Goal: Book appointment/travel/reservation

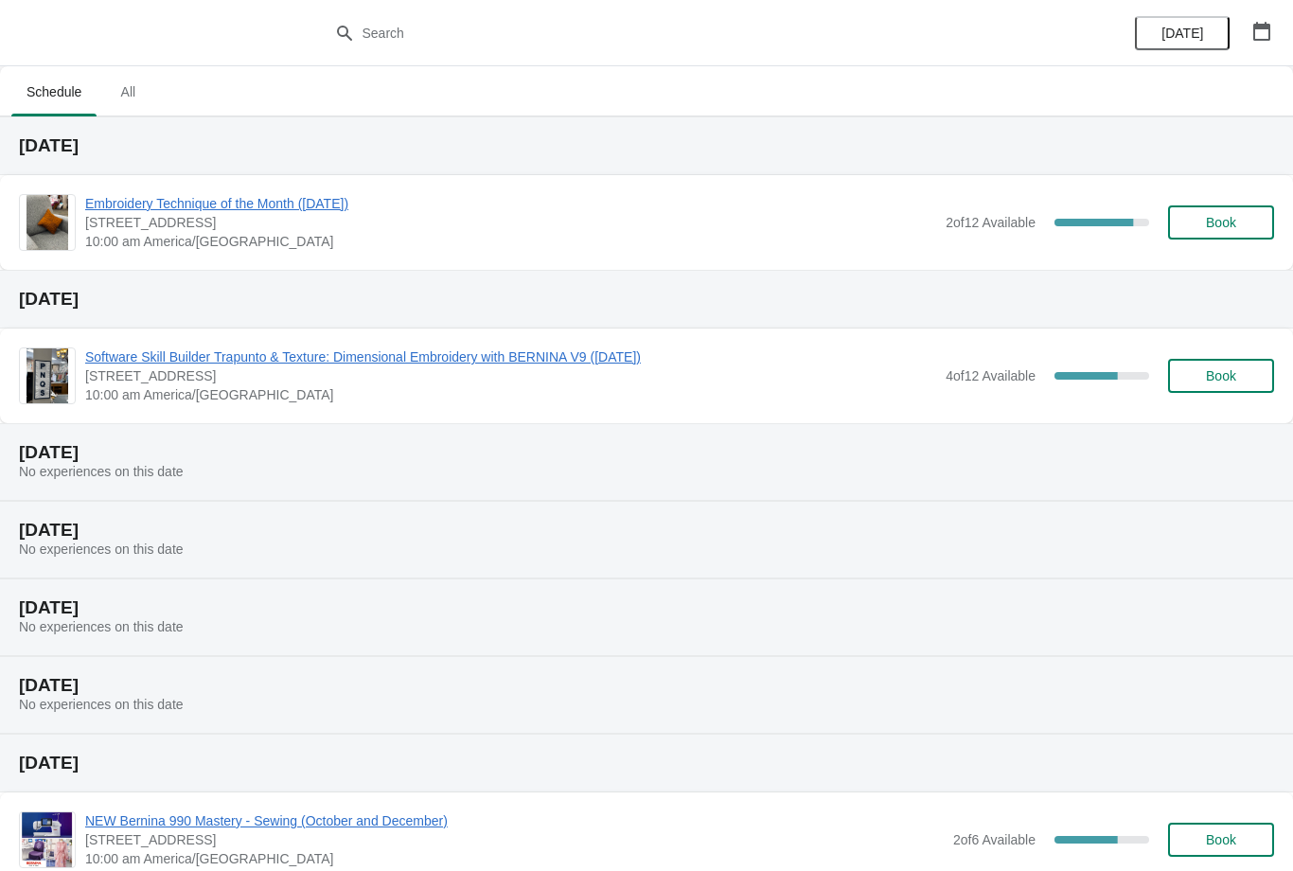
click at [1247, 226] on span "Book" at bounding box center [1221, 222] width 72 height 15
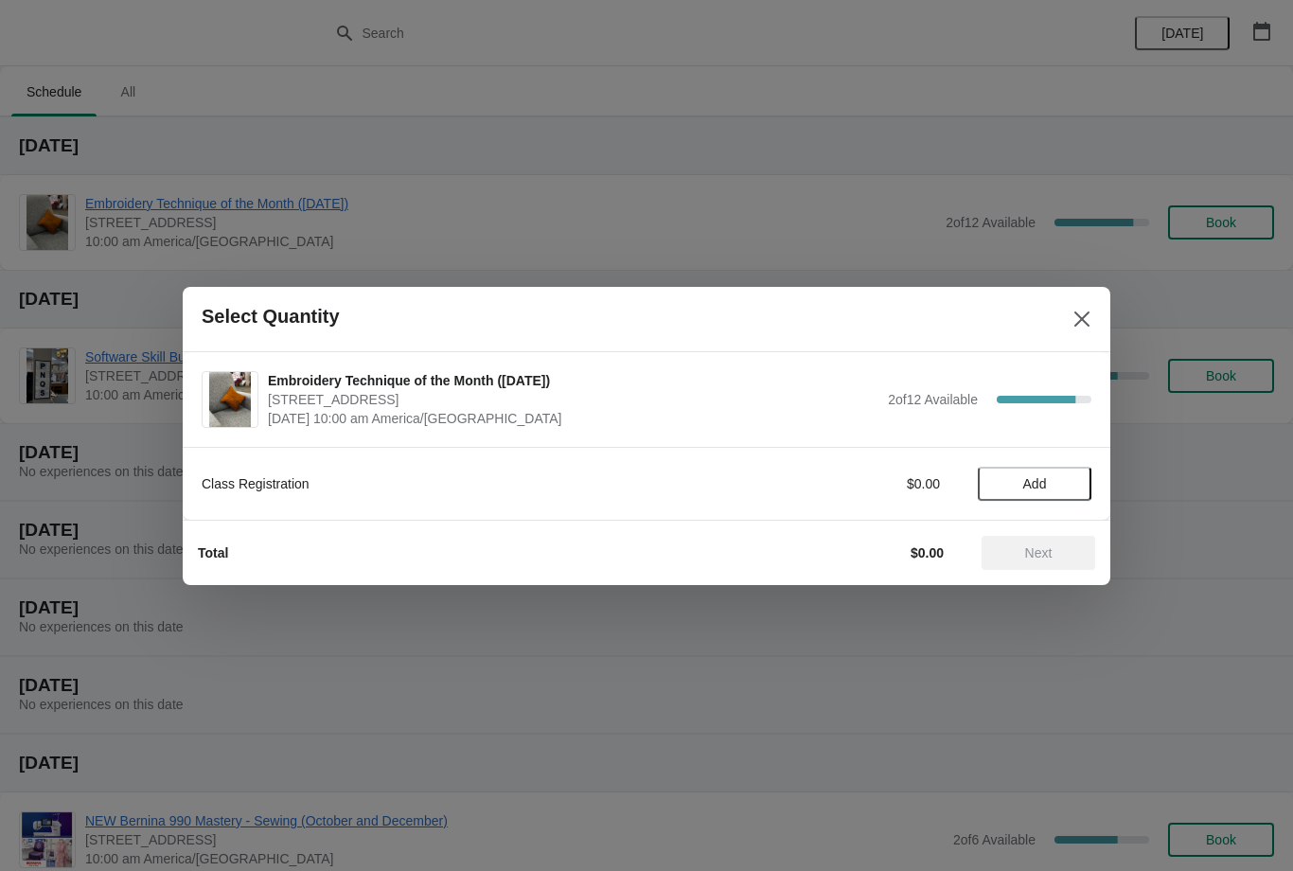
click at [1094, 313] on button "Close" at bounding box center [1082, 319] width 34 height 34
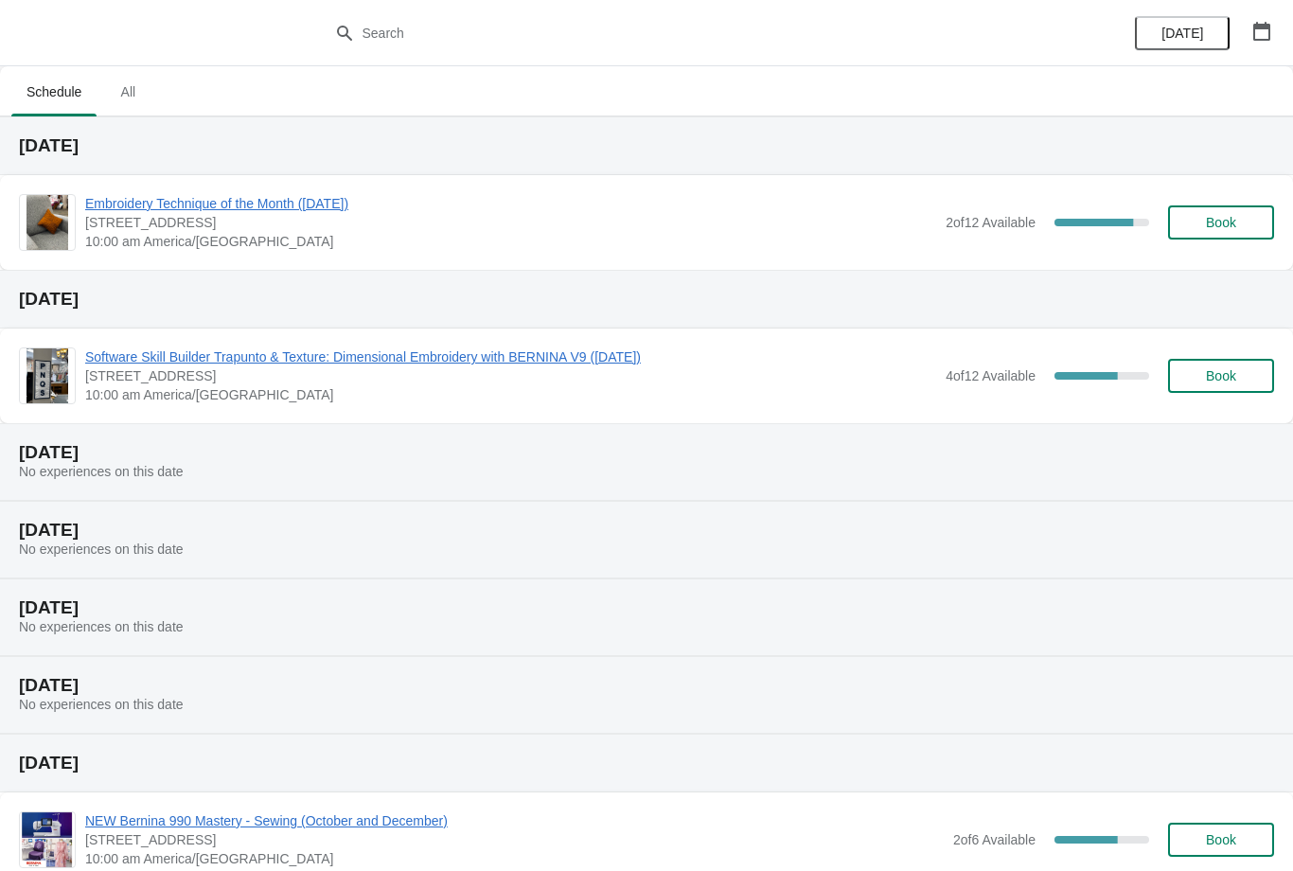
click at [893, 227] on span "[STREET_ADDRESS]" at bounding box center [510, 222] width 851 height 19
click at [352, 186] on div "Embroidery Technique of the Month (October 7, 2025) 1300 Salem Rd SW, Suite 350…" at bounding box center [646, 222] width 1293 height 95
click at [380, 204] on span "Embroidery Technique of the Month ([DATE])" at bounding box center [510, 203] width 851 height 19
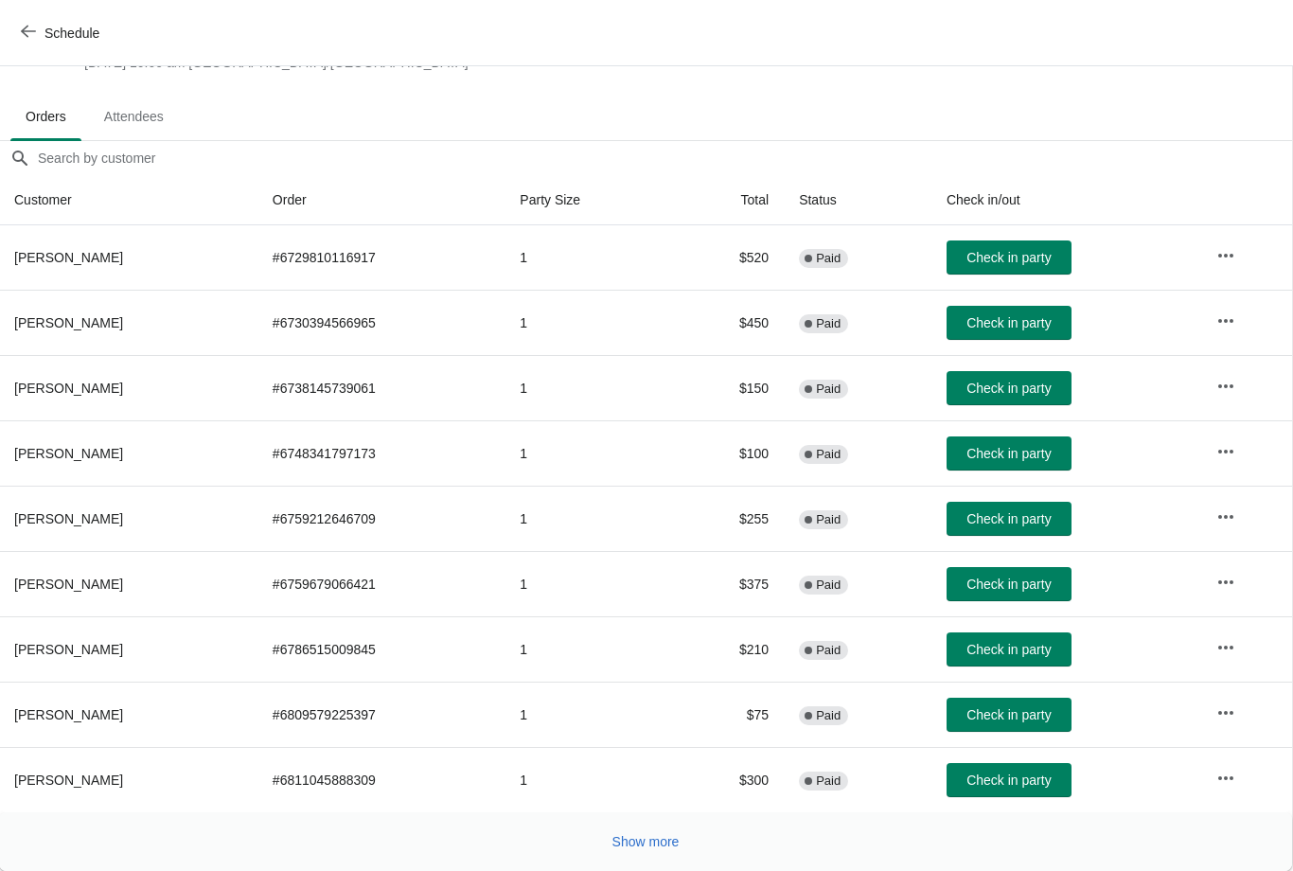
scroll to position [89, 1]
click at [654, 841] on span "Show more" at bounding box center [645, 841] width 67 height 15
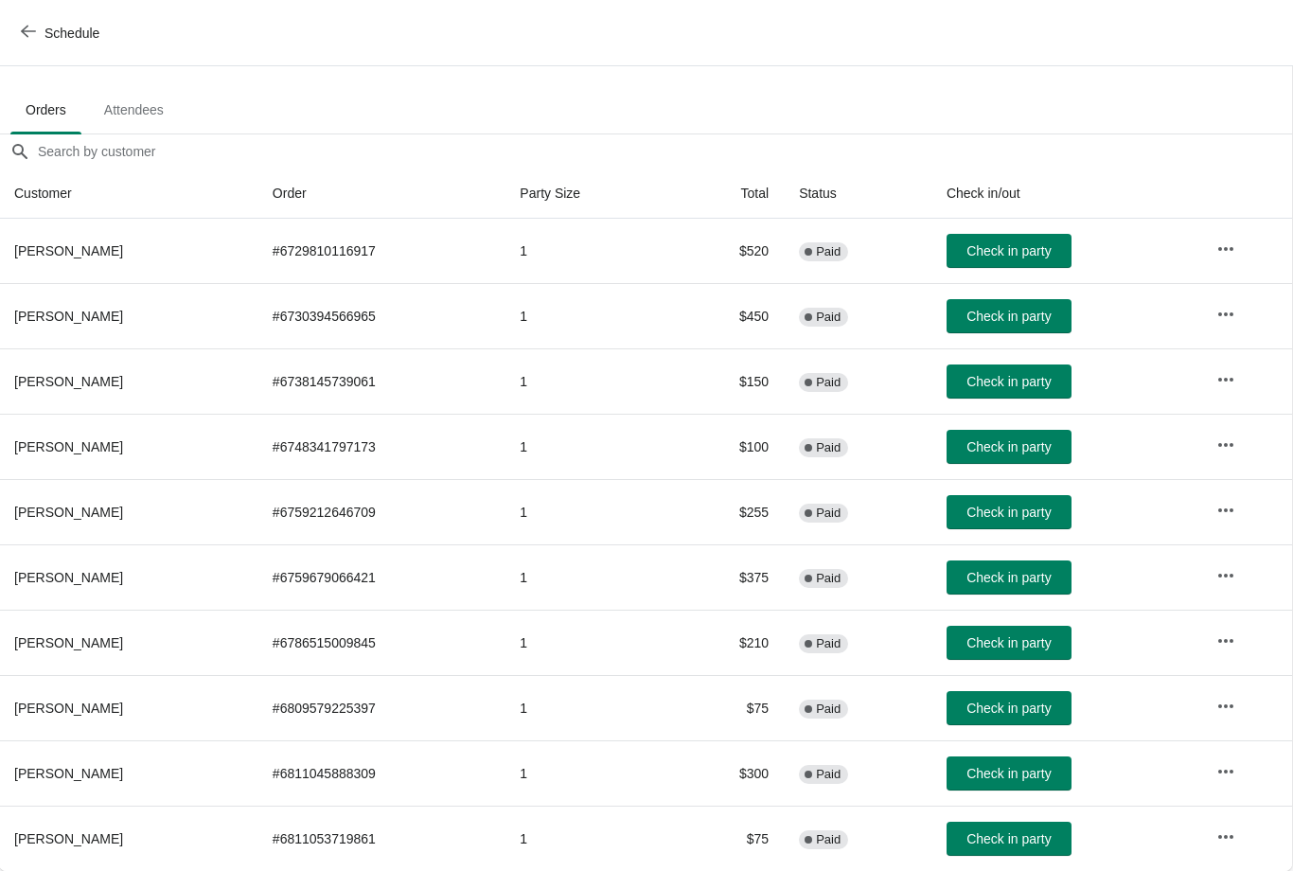
scroll to position [96, 1]
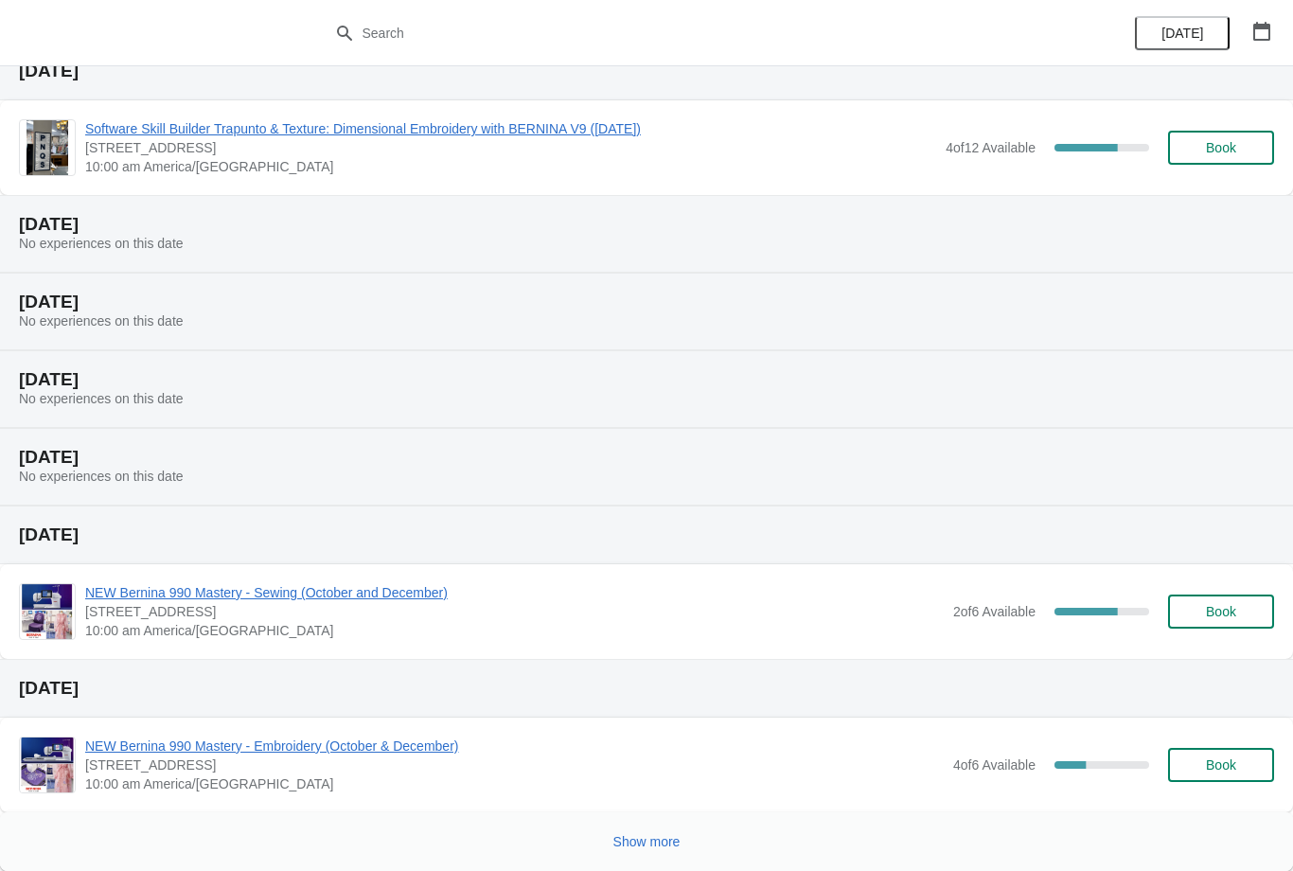
scroll to position [228, 0]
click at [667, 851] on button "Show more" at bounding box center [647, 842] width 82 height 34
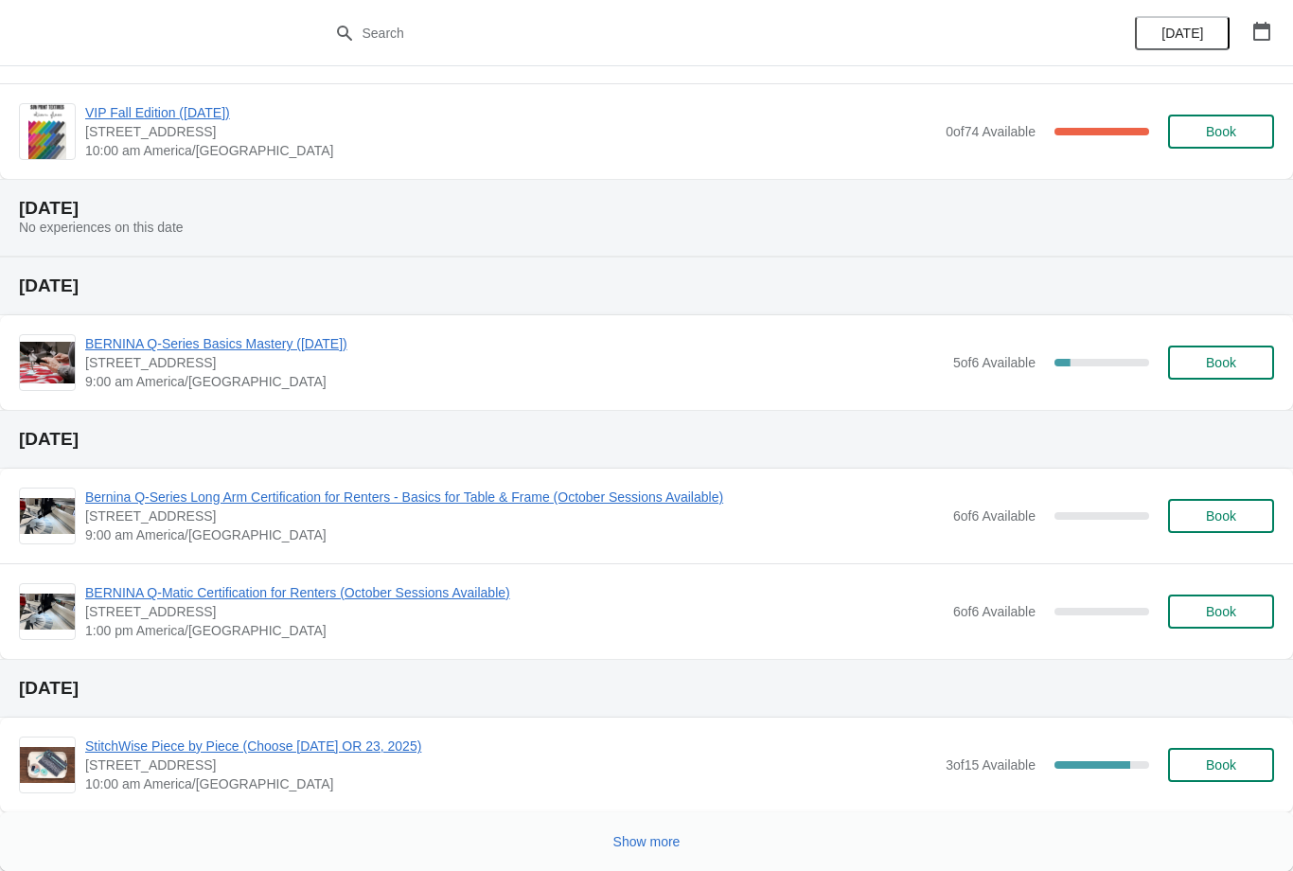
scroll to position [1666, 0]
click at [1258, 17] on button "button" at bounding box center [1262, 31] width 34 height 34
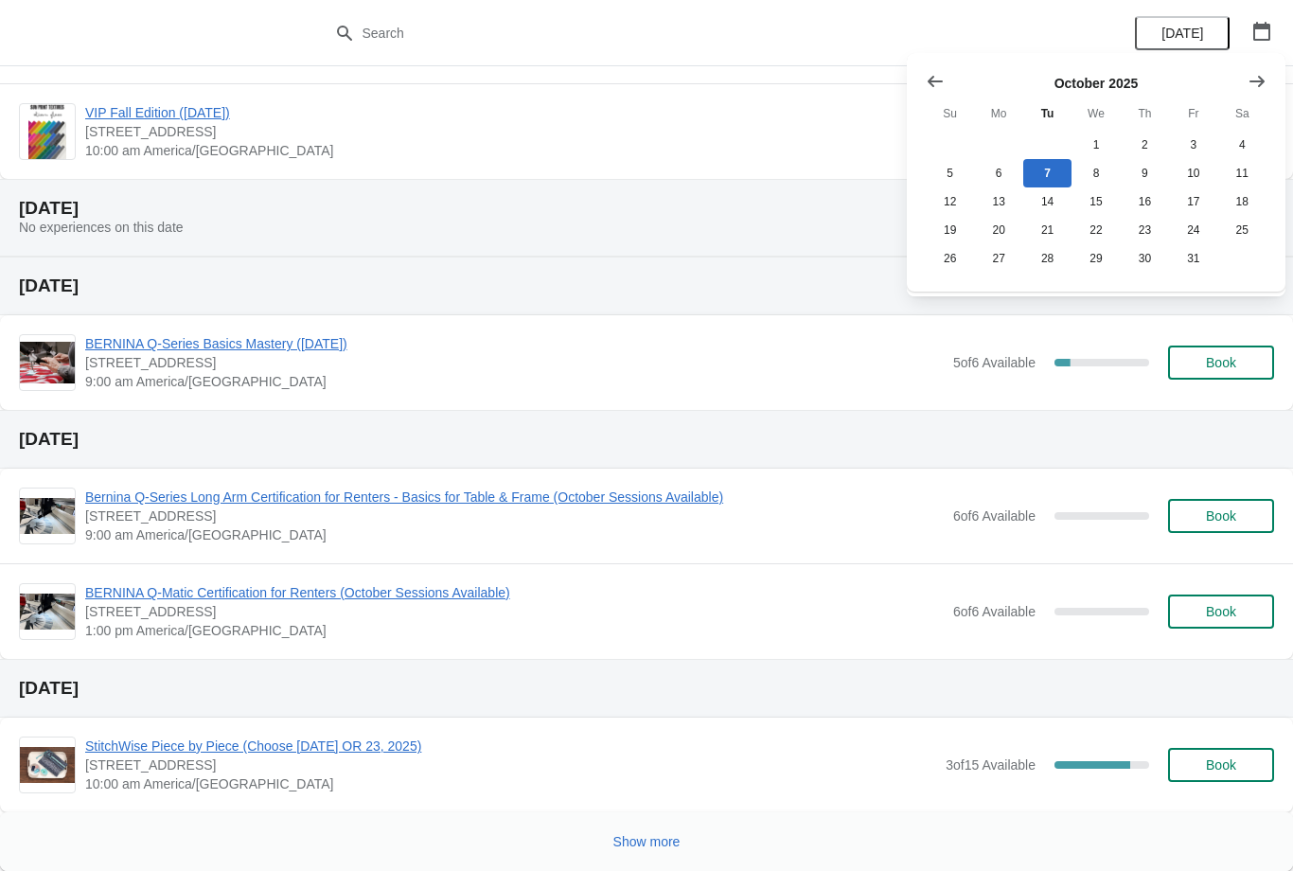
click at [1269, 73] on button "Show next month, November 2025" at bounding box center [1257, 81] width 34 height 34
click at [1115, 80] on div at bounding box center [1096, 81] width 341 height 19
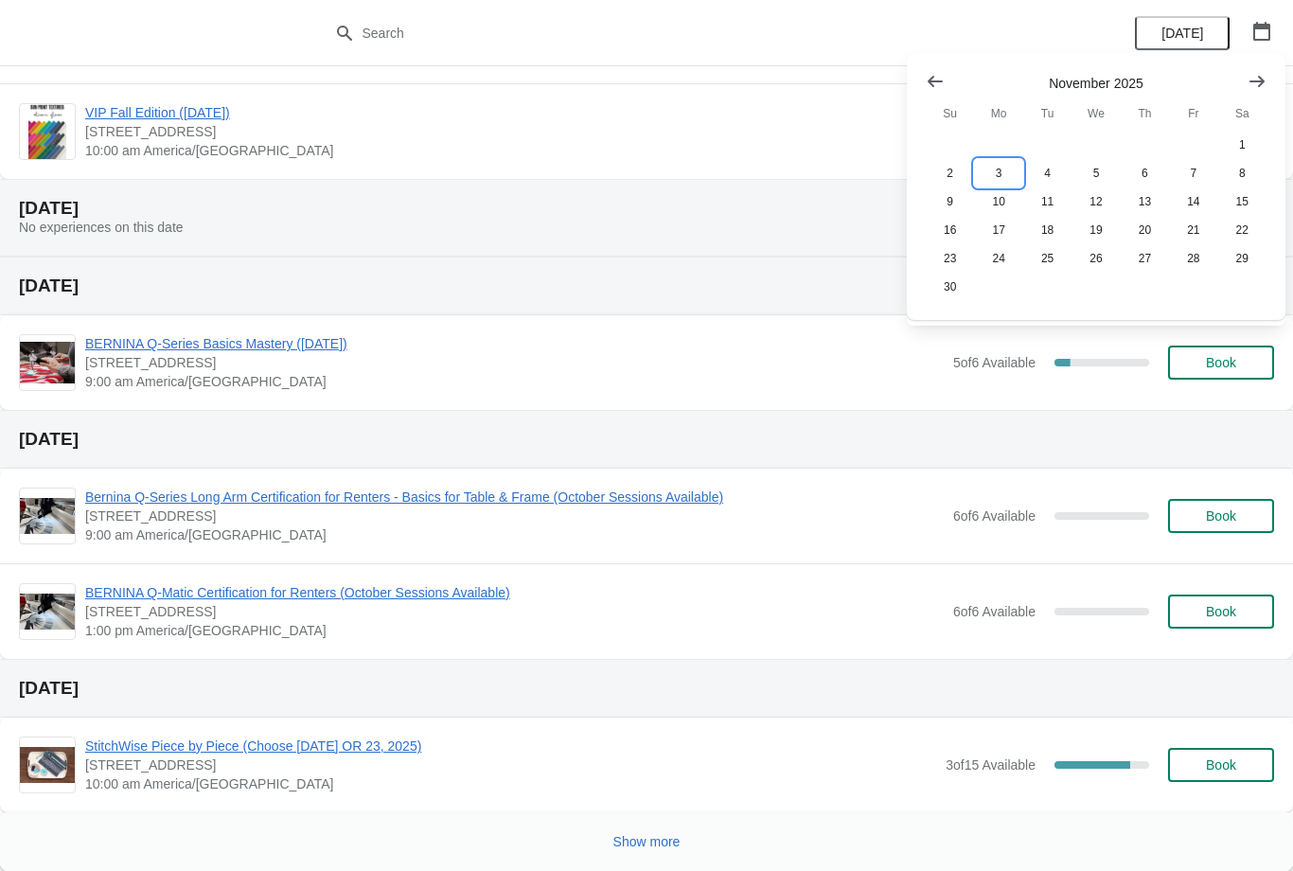
click at [993, 171] on button "3" at bounding box center [998, 173] width 48 height 28
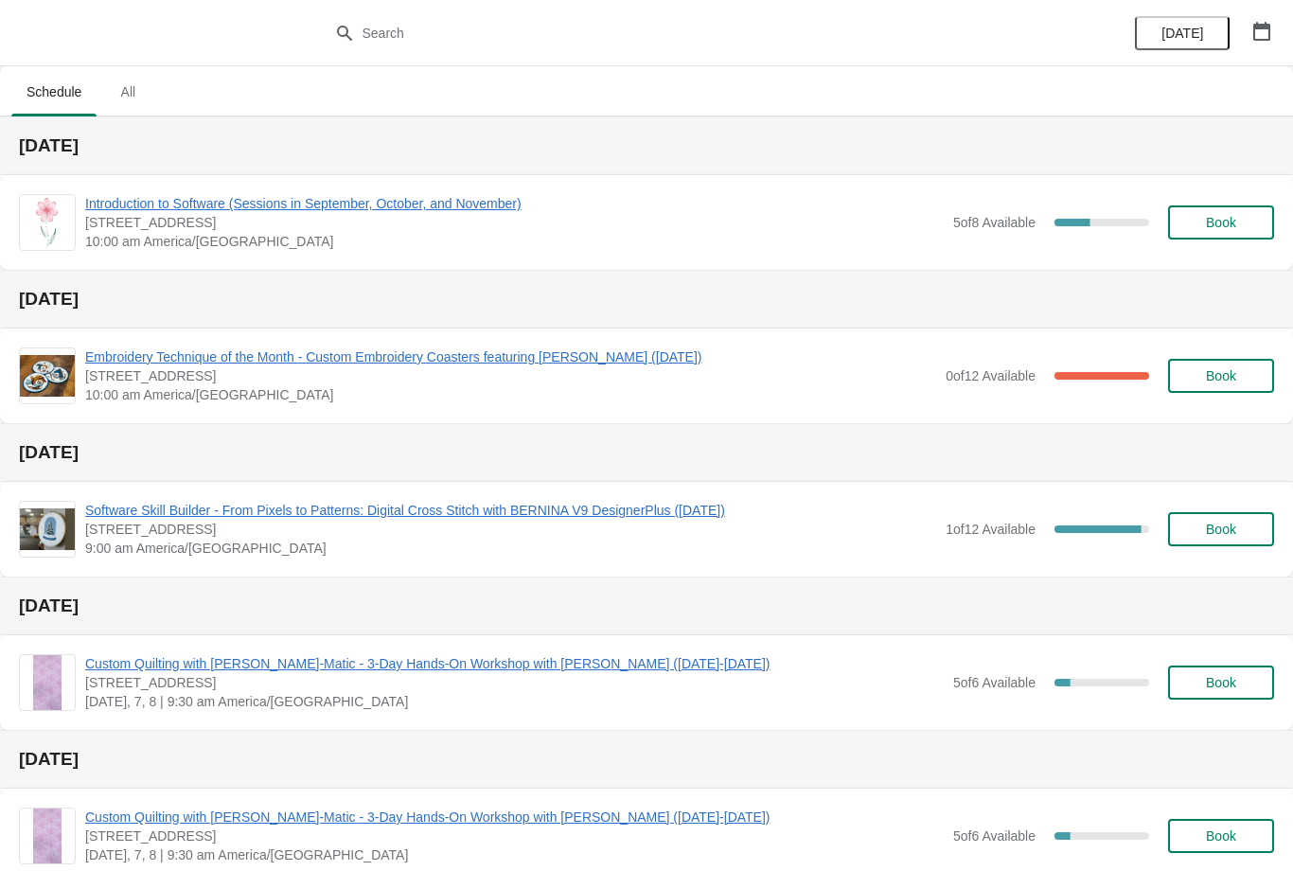
click at [1233, 382] on span "Book" at bounding box center [1221, 375] width 30 height 15
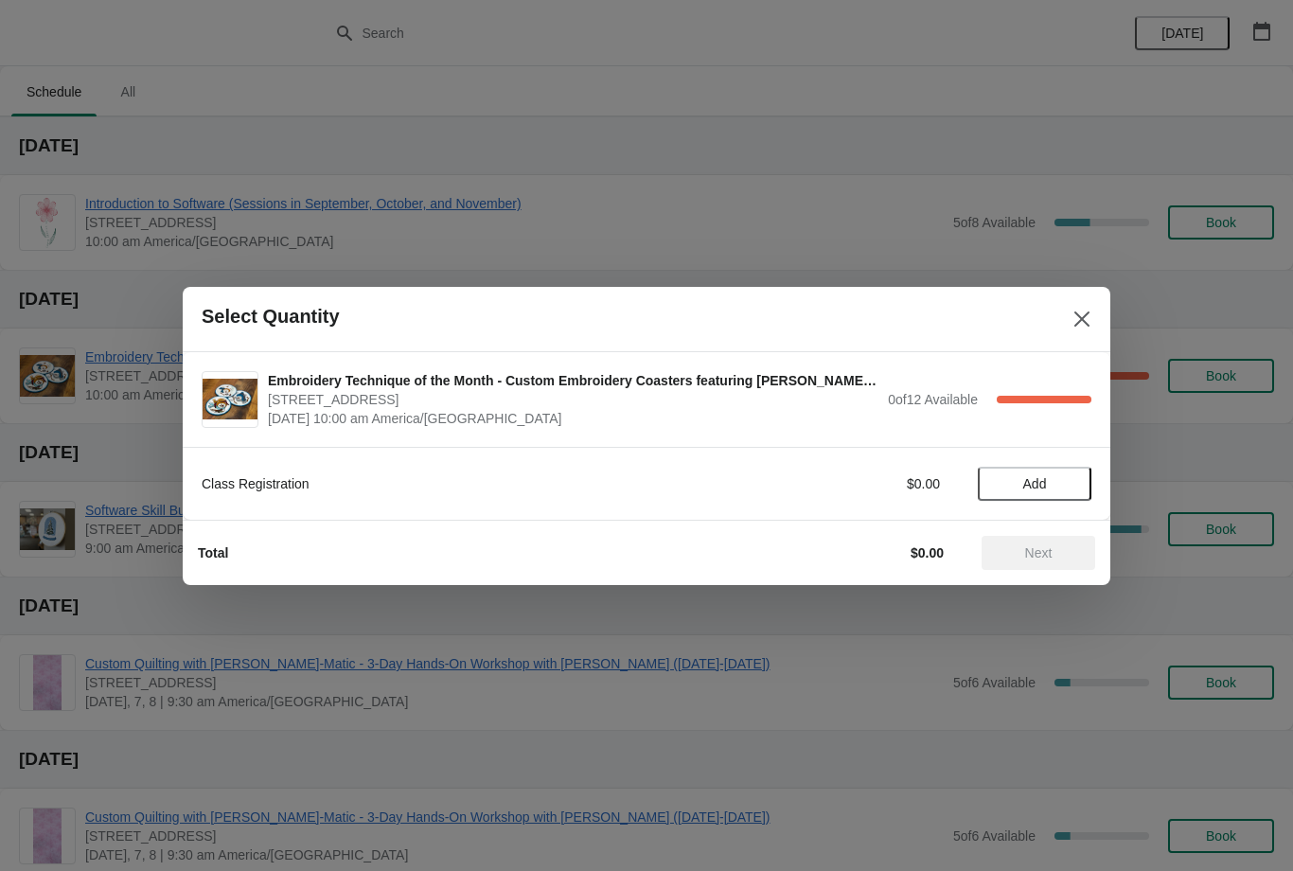
click at [1070, 488] on span "Add" at bounding box center [1035, 483] width 80 height 15
click at [1033, 558] on span "Next" at bounding box center [1038, 552] width 27 height 15
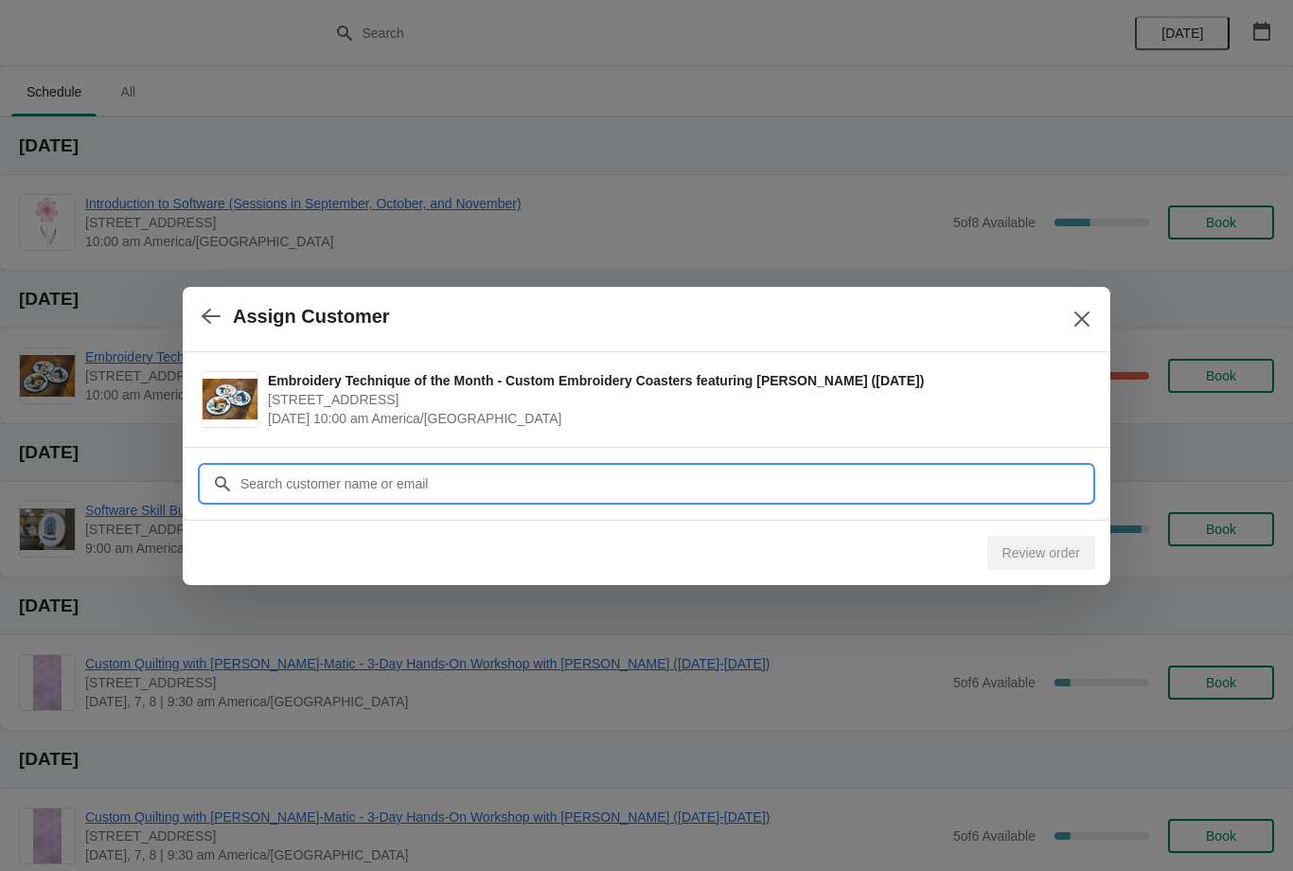
click at [956, 479] on input "Customer" at bounding box center [666, 484] width 852 height 34
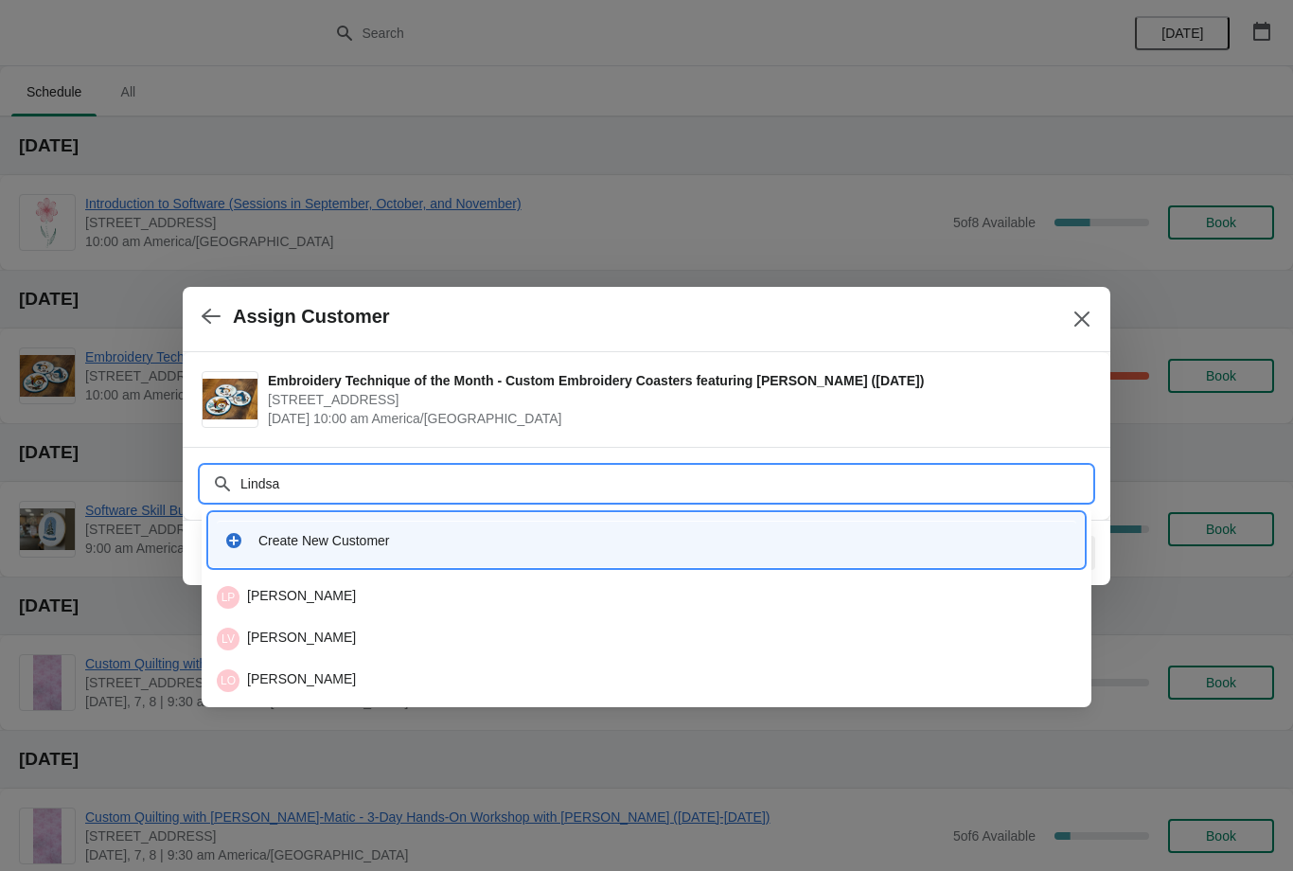
type input "Lindsay"
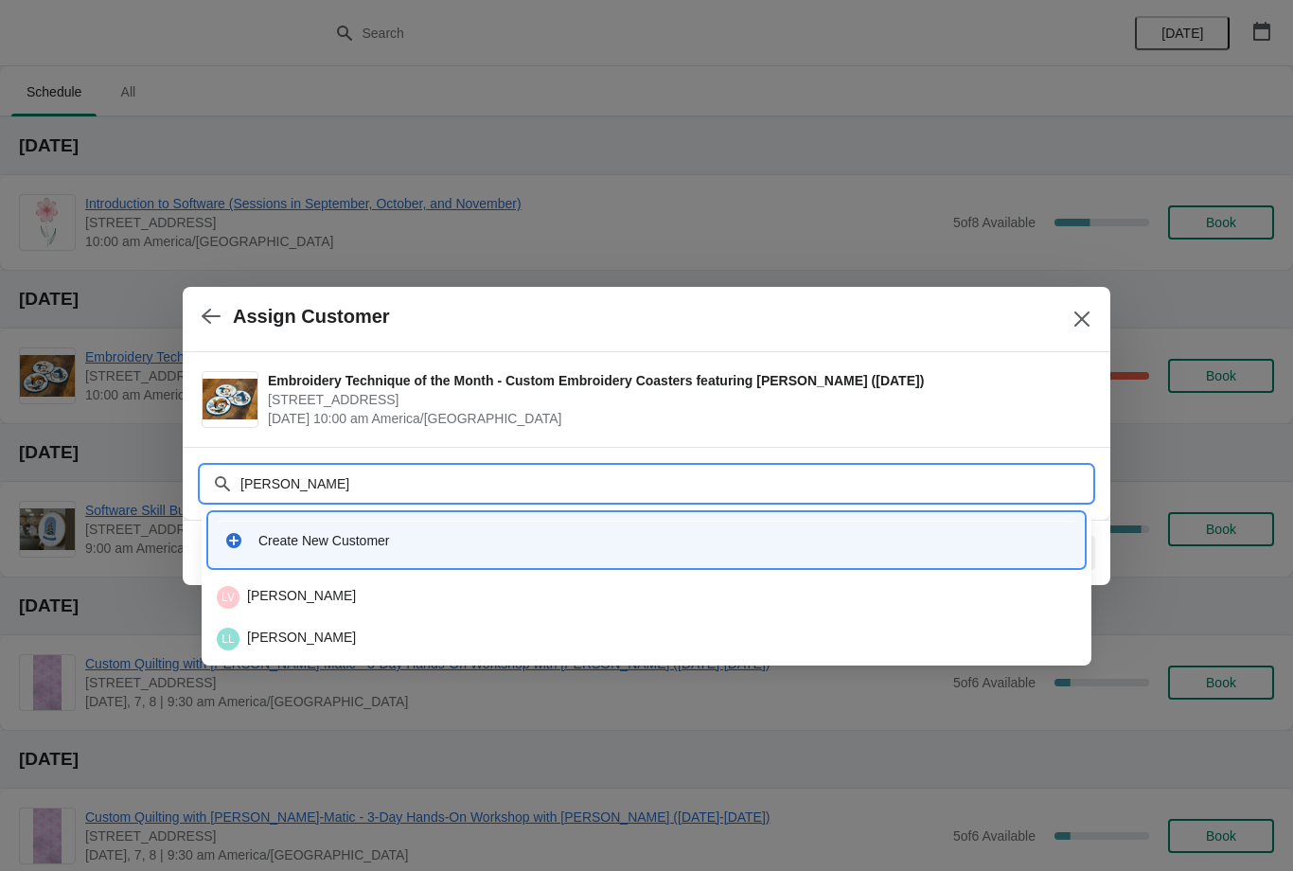
click at [657, 595] on div "LV Lindsay Van Stone" at bounding box center [647, 597] width 860 height 23
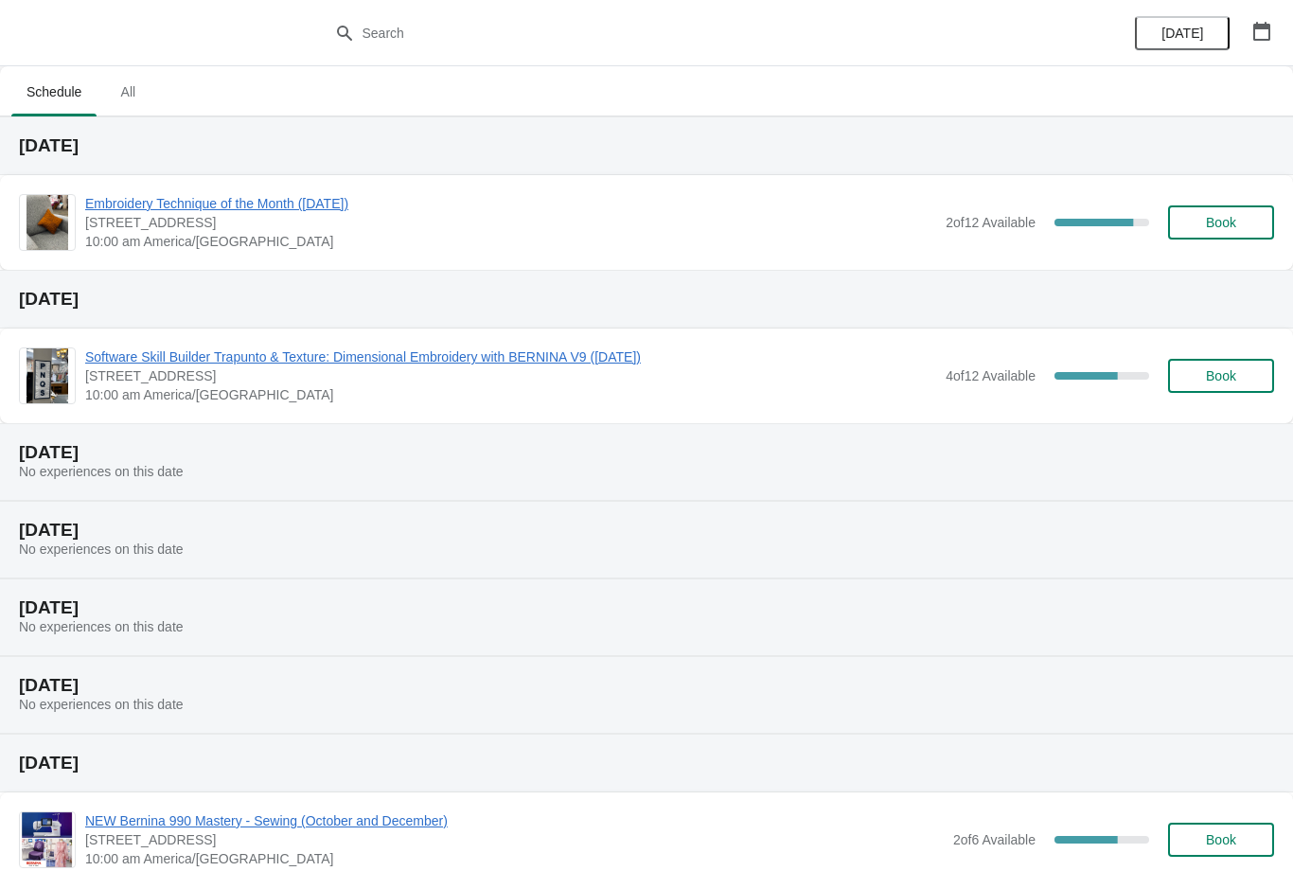
click at [1266, 26] on icon "button" at bounding box center [1261, 31] width 17 height 19
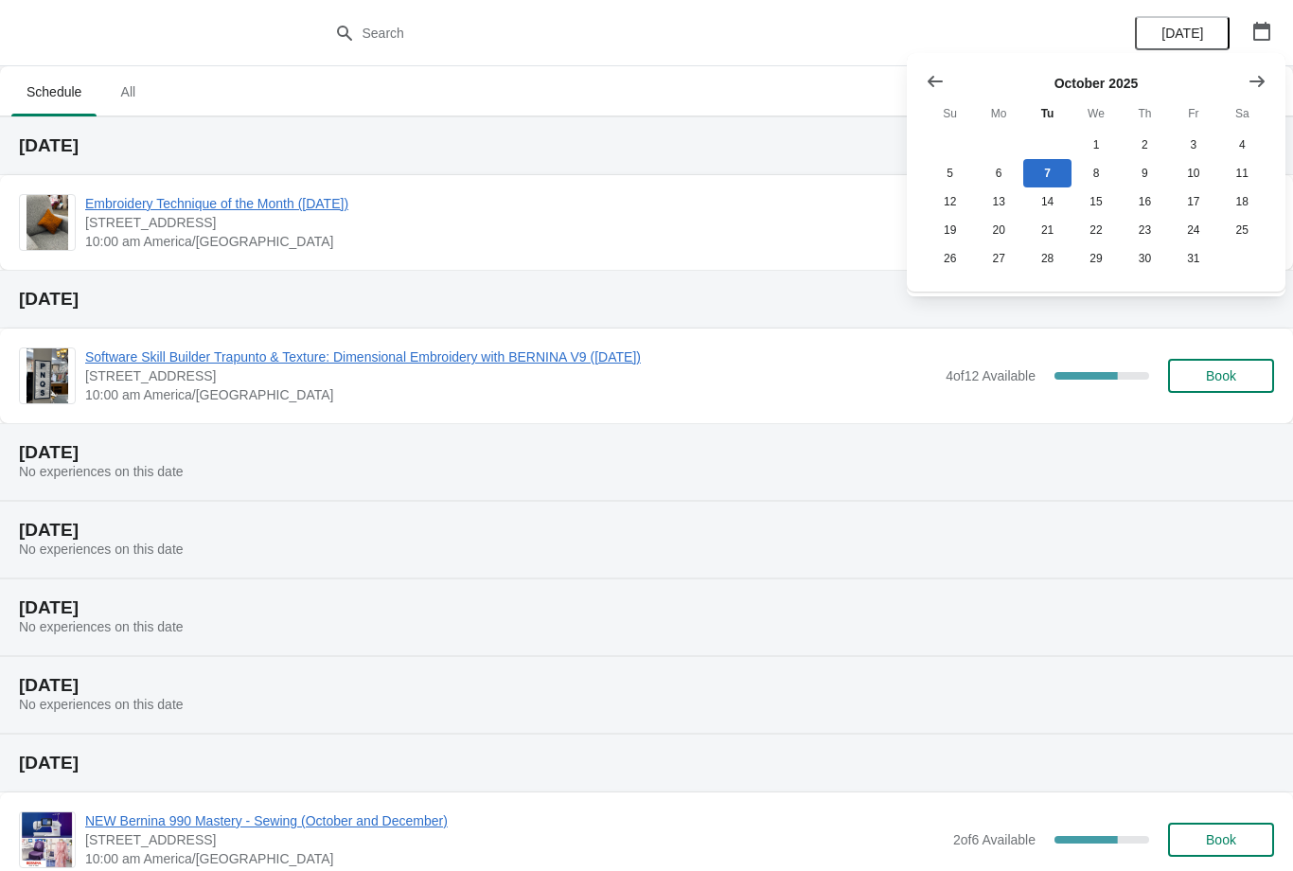
click at [1258, 79] on icon "Show next month, November 2025" at bounding box center [1257, 81] width 19 height 19
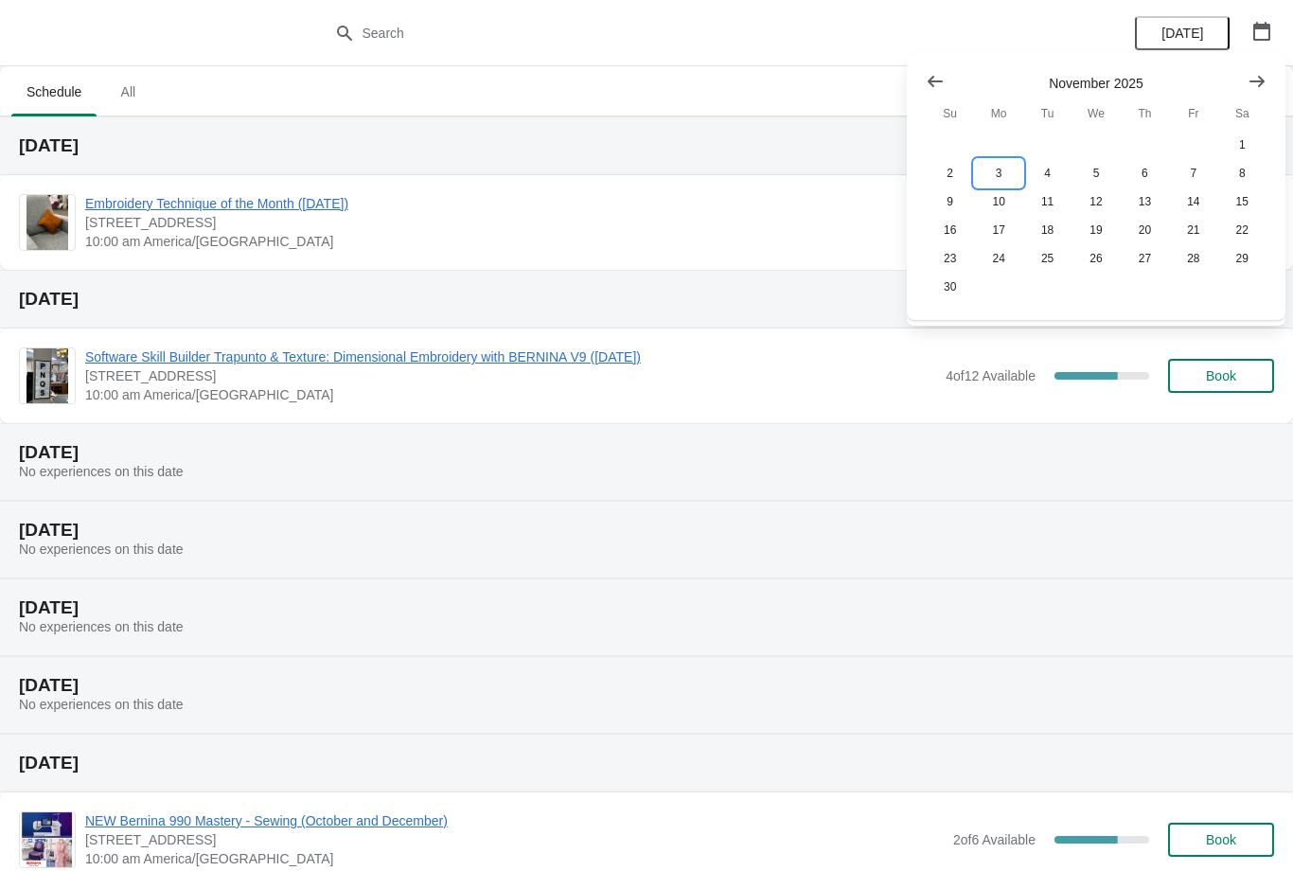
click at [999, 168] on button "3" at bounding box center [998, 173] width 48 height 28
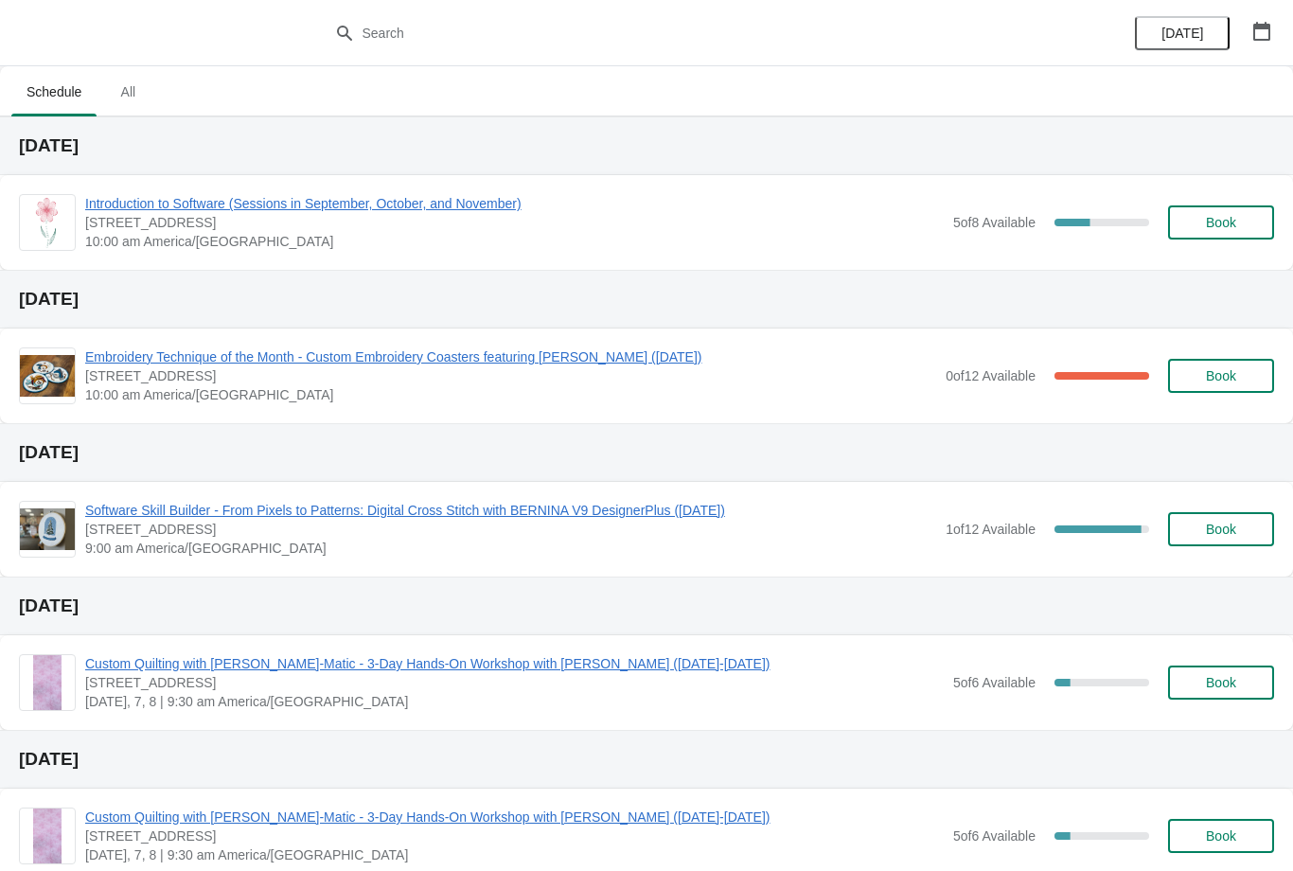
click at [755, 513] on span "Software Skill Builder - From Pixels to Patterns: Digital Cross Stitch with BER…" at bounding box center [510, 510] width 851 height 19
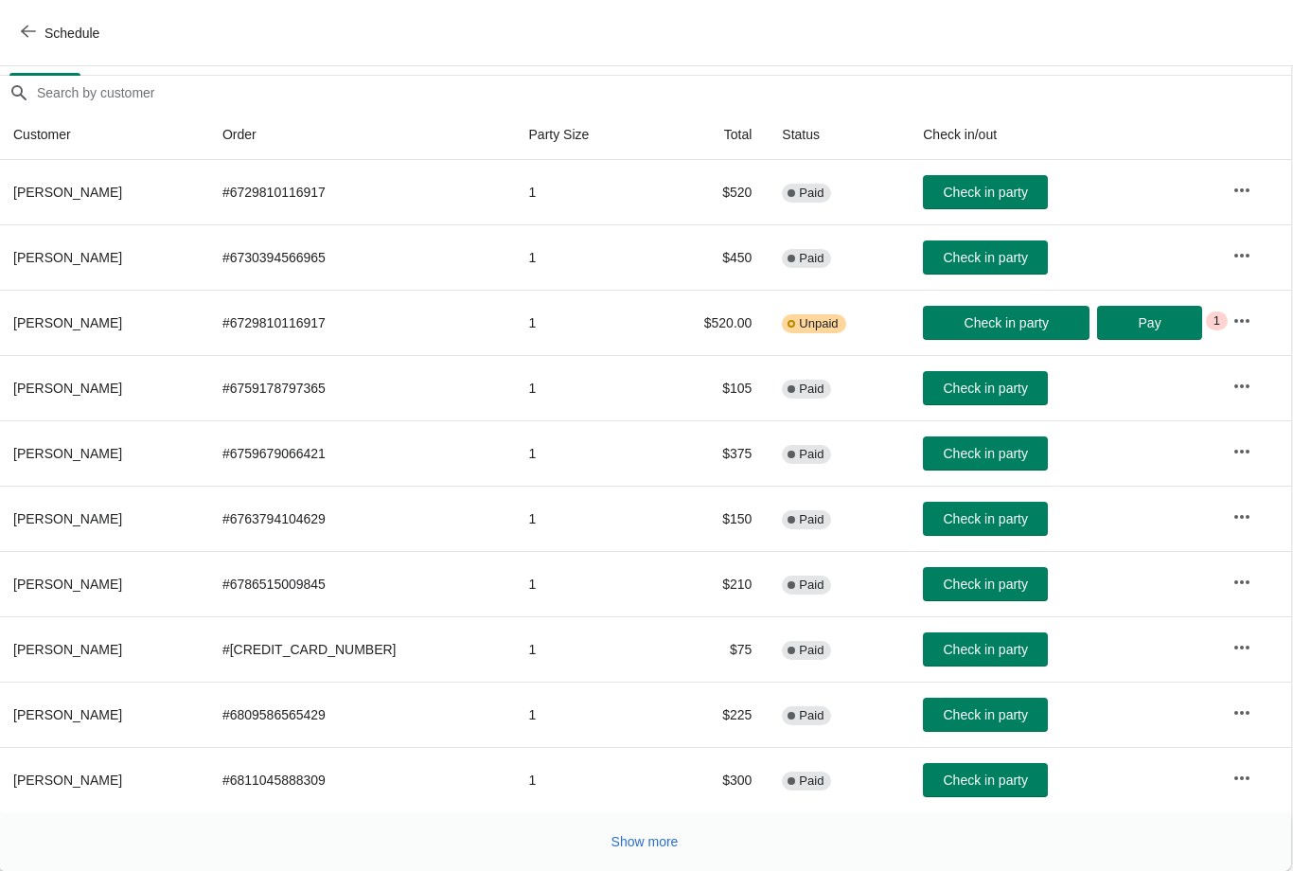
scroll to position [154, 1]
click at [687, 844] on button "Show more" at bounding box center [646, 842] width 82 height 34
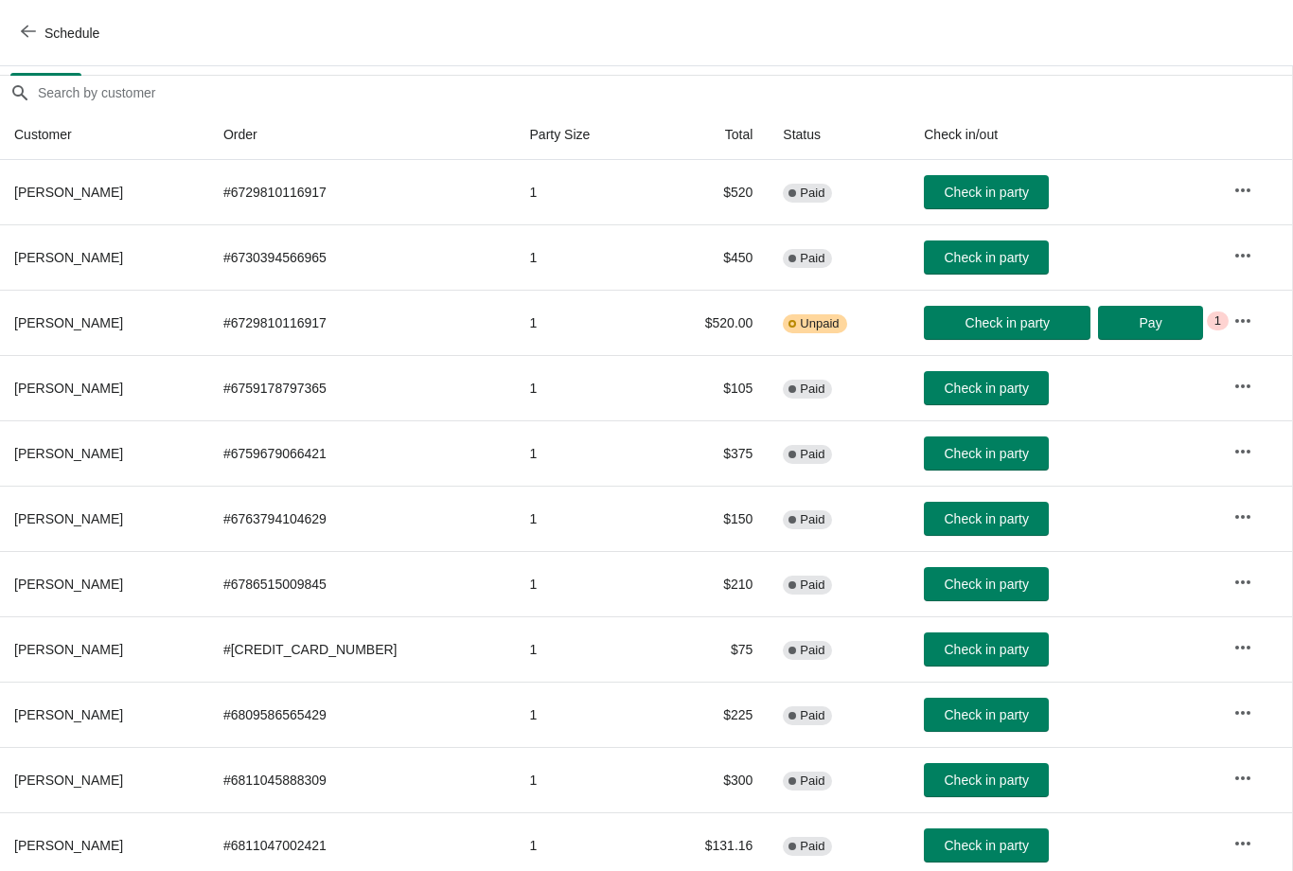
click at [1252, 314] on button "button" at bounding box center [1243, 321] width 34 height 34
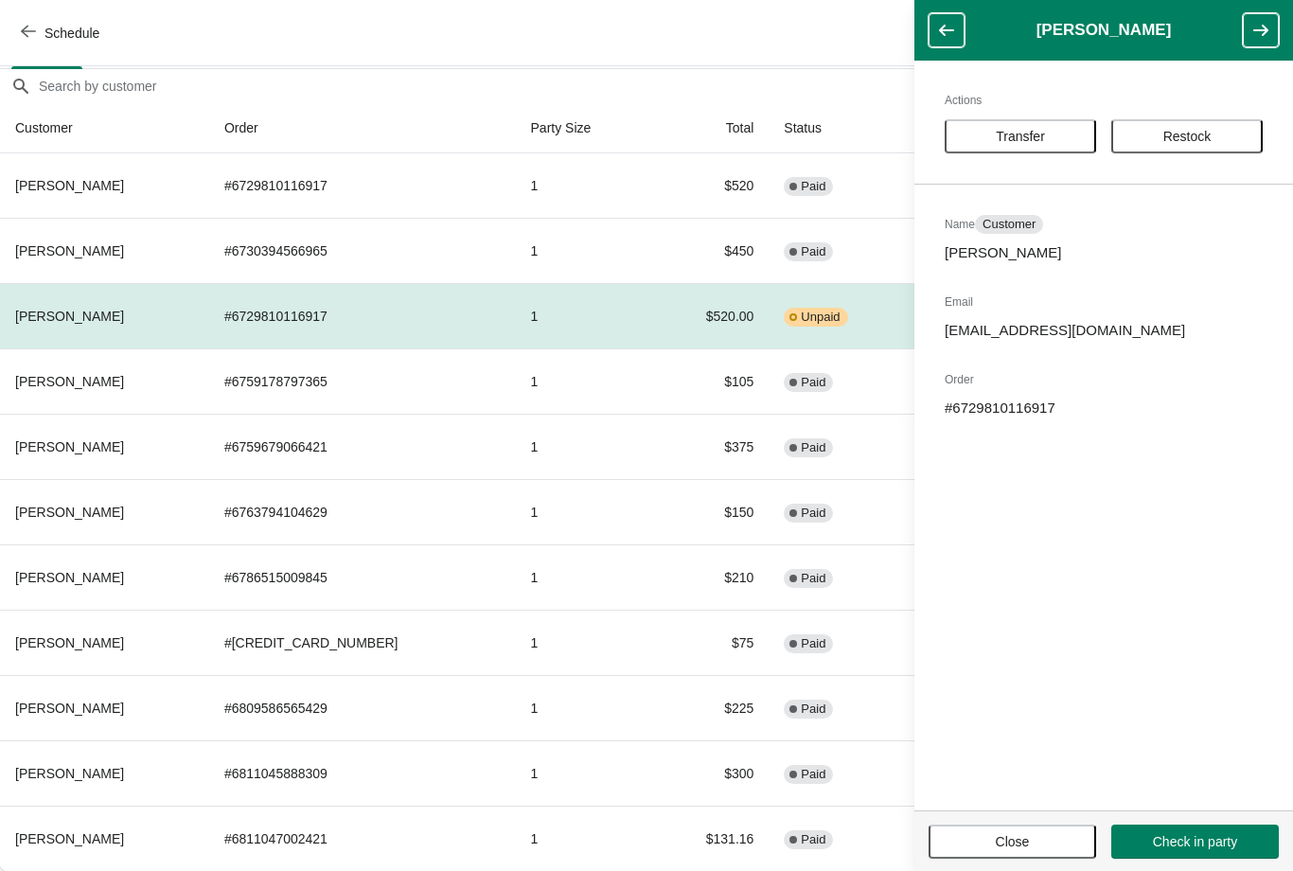
scroll to position [161, 0]
click at [1003, 840] on span "Close" at bounding box center [1013, 841] width 34 height 15
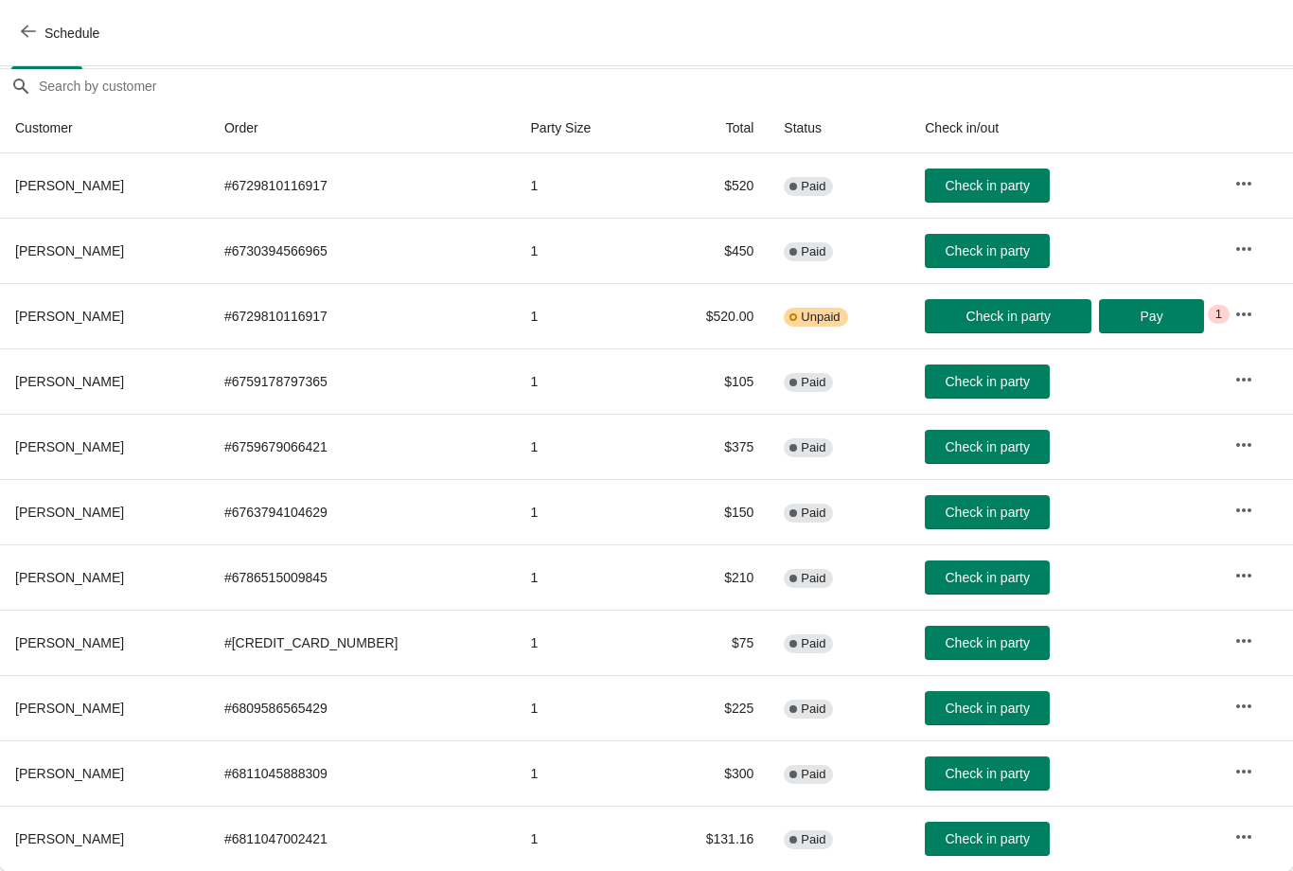
click at [35, 28] on icon "button" at bounding box center [28, 31] width 15 height 15
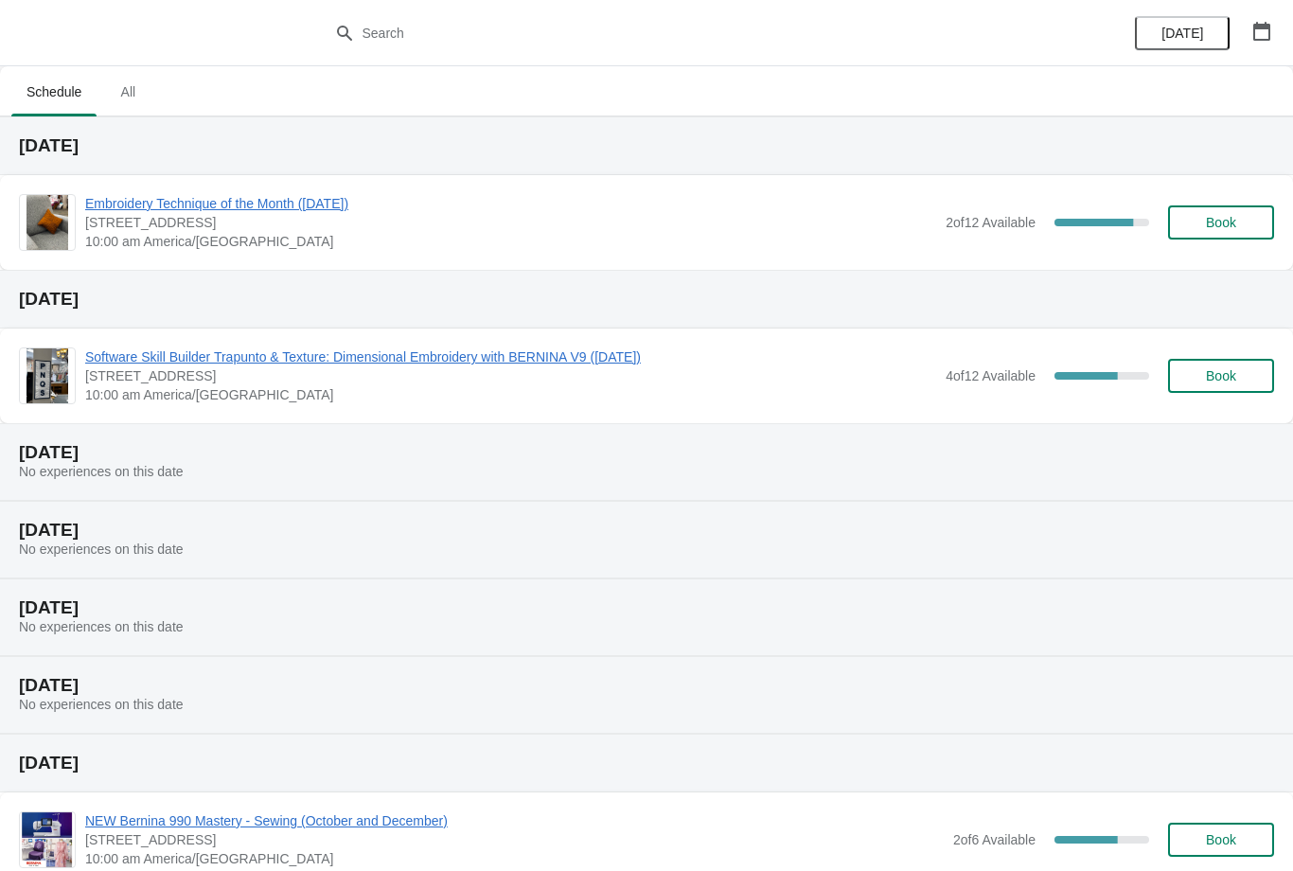
click at [356, 204] on span "Embroidery Technique of the Month ([DATE])" at bounding box center [510, 203] width 851 height 19
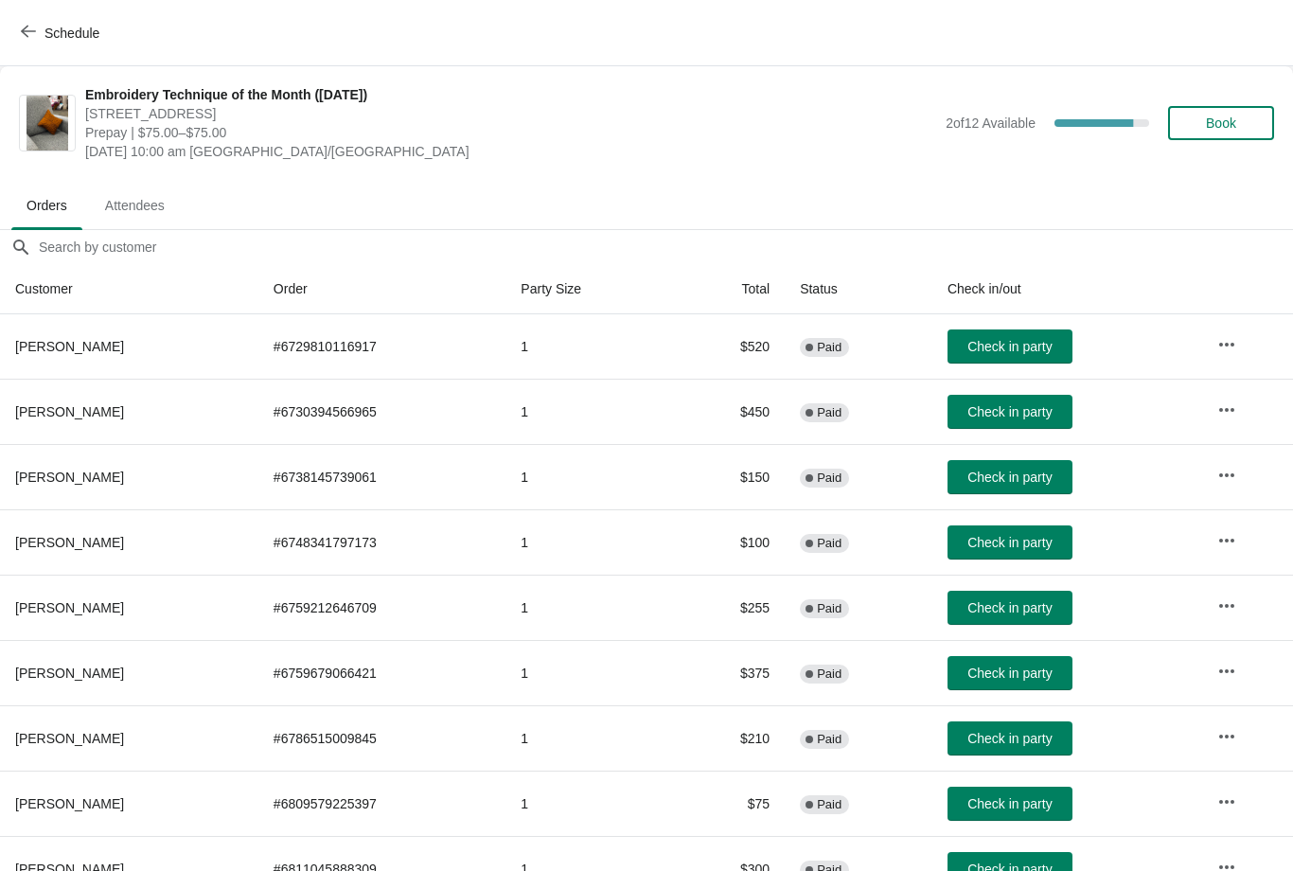
click at [22, 29] on icon "button" at bounding box center [28, 31] width 15 height 15
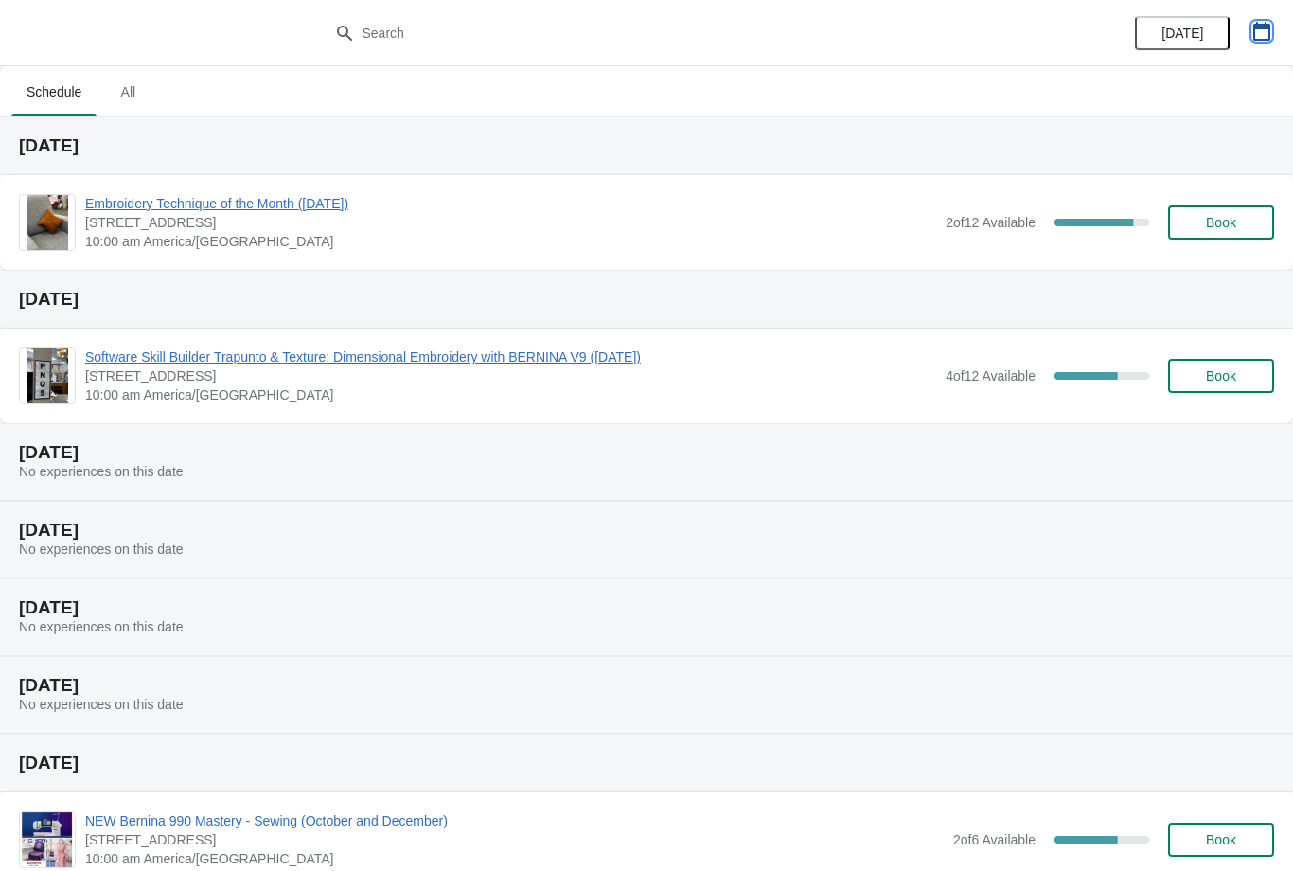
click at [1265, 28] on icon "button" at bounding box center [1261, 31] width 17 height 19
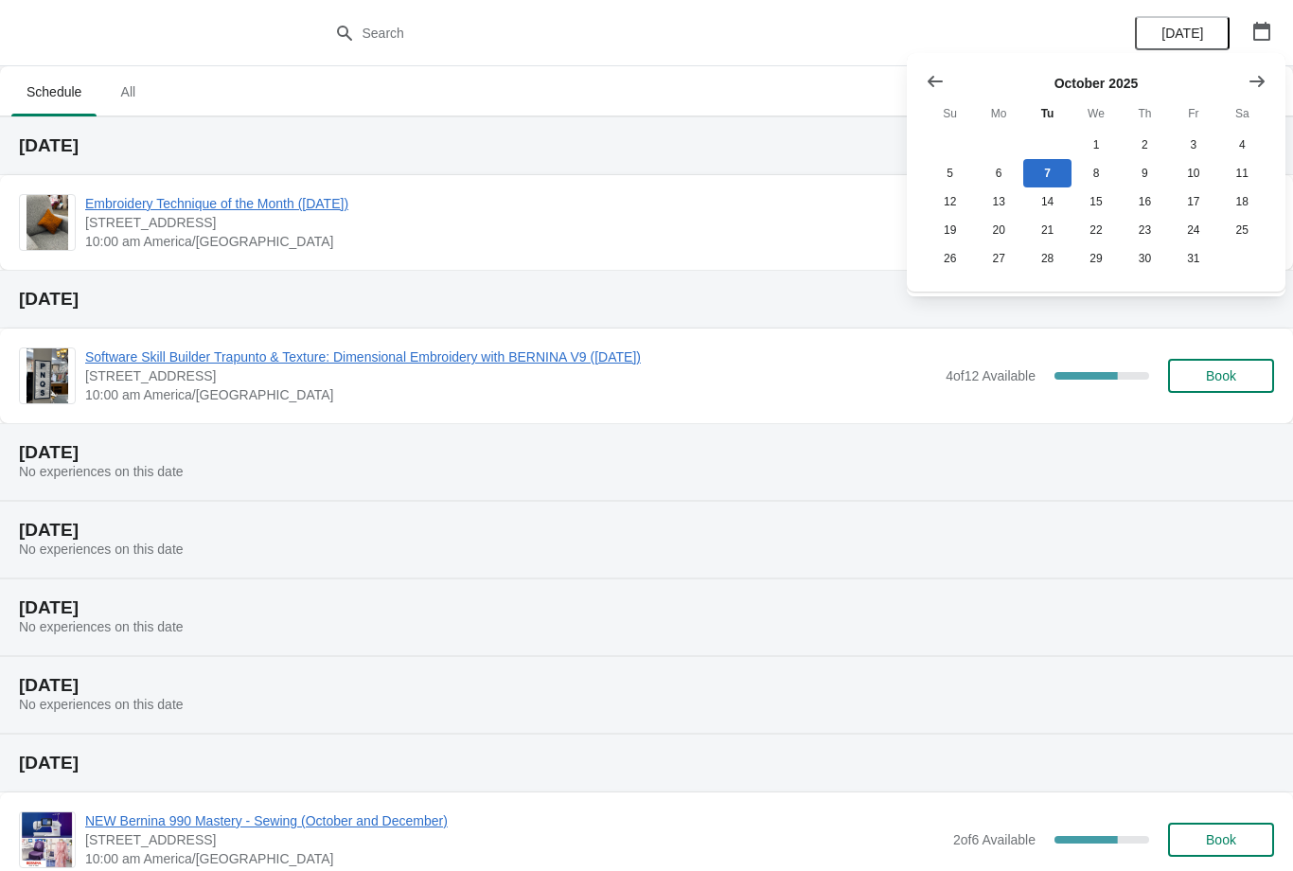
click at [1266, 87] on icon "Show next month, November 2025" at bounding box center [1257, 81] width 19 height 19
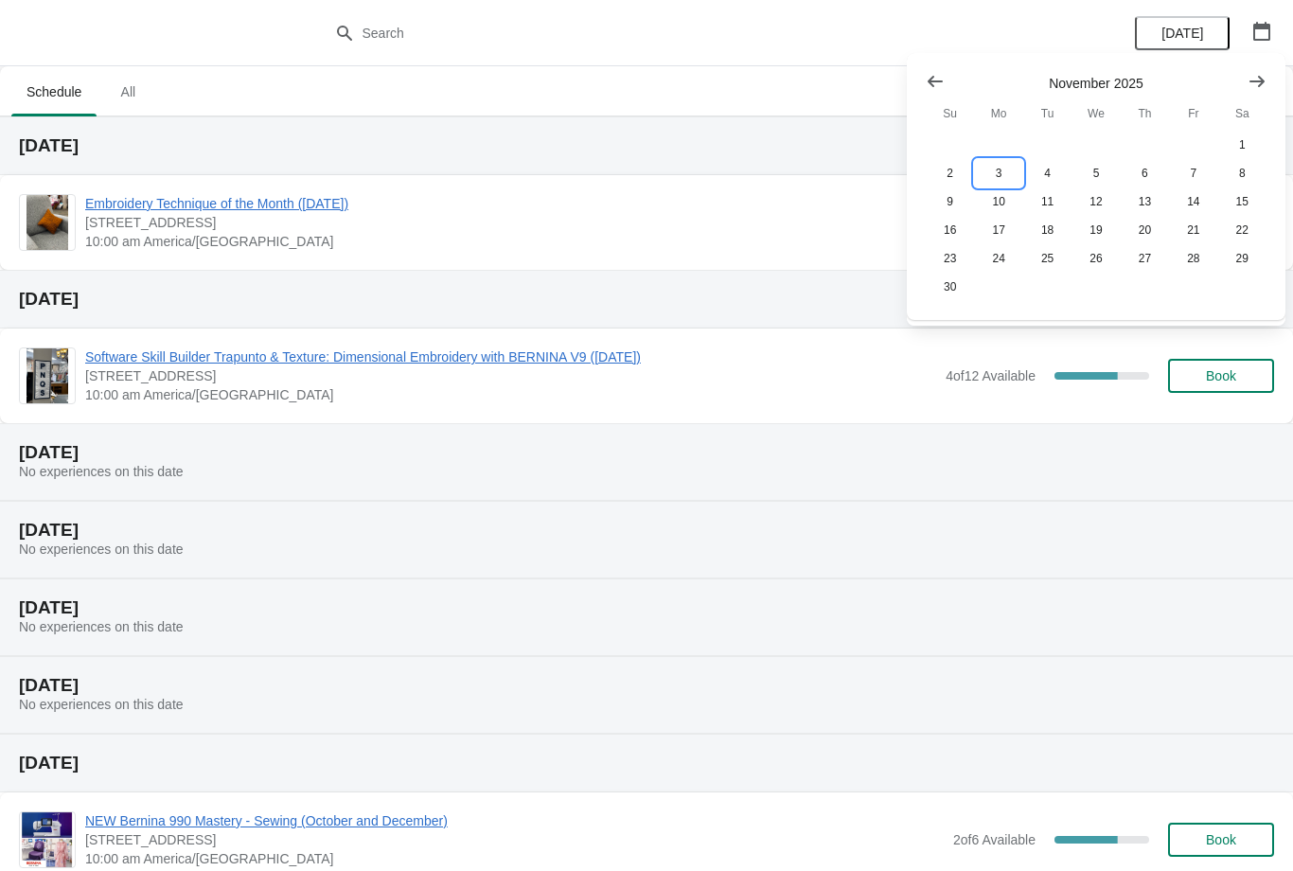
click at [990, 178] on button "3" at bounding box center [998, 173] width 48 height 28
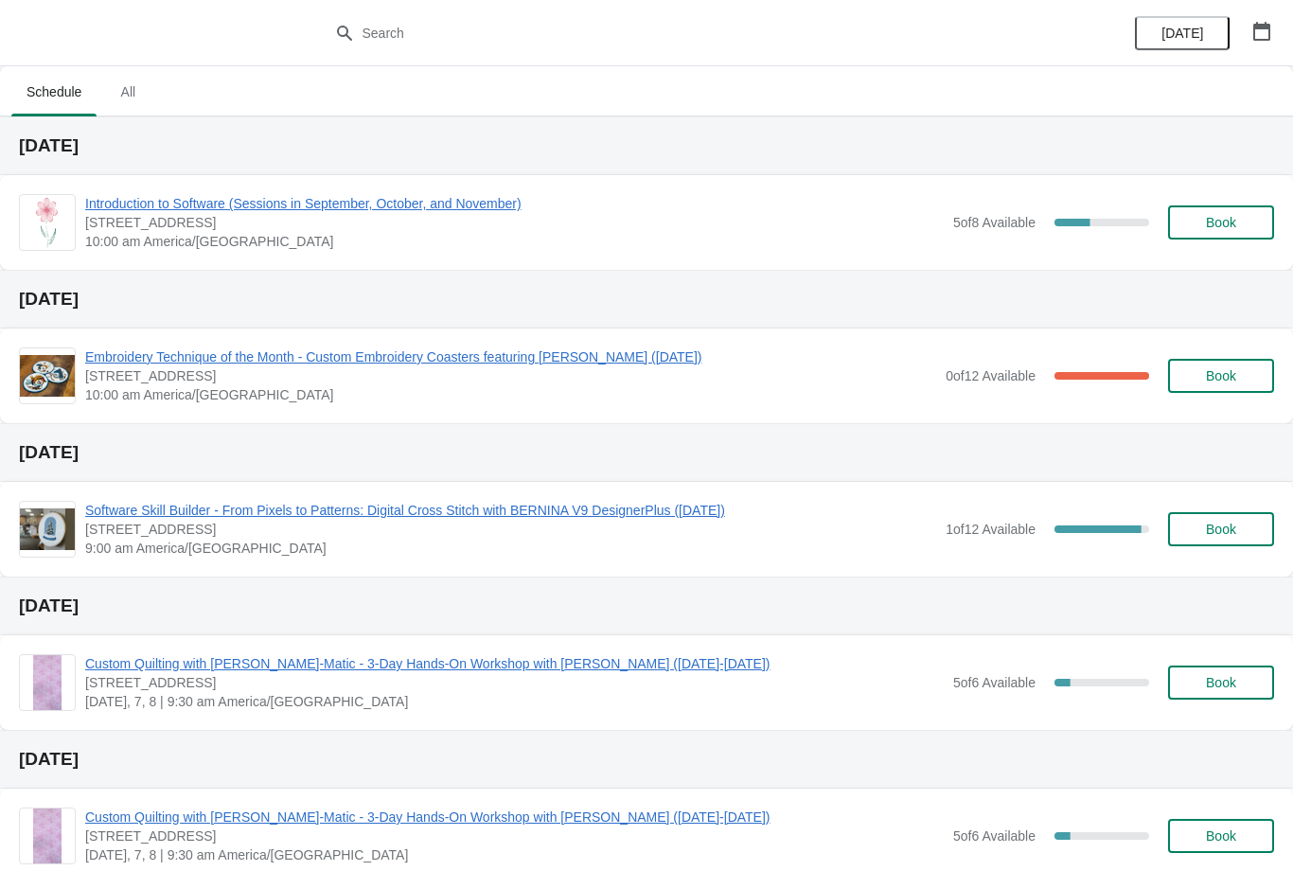
click at [496, 365] on span "Embroidery Technique of the Month - Custom Embroidery Coasters featuring [PERSO…" at bounding box center [510, 356] width 851 height 19
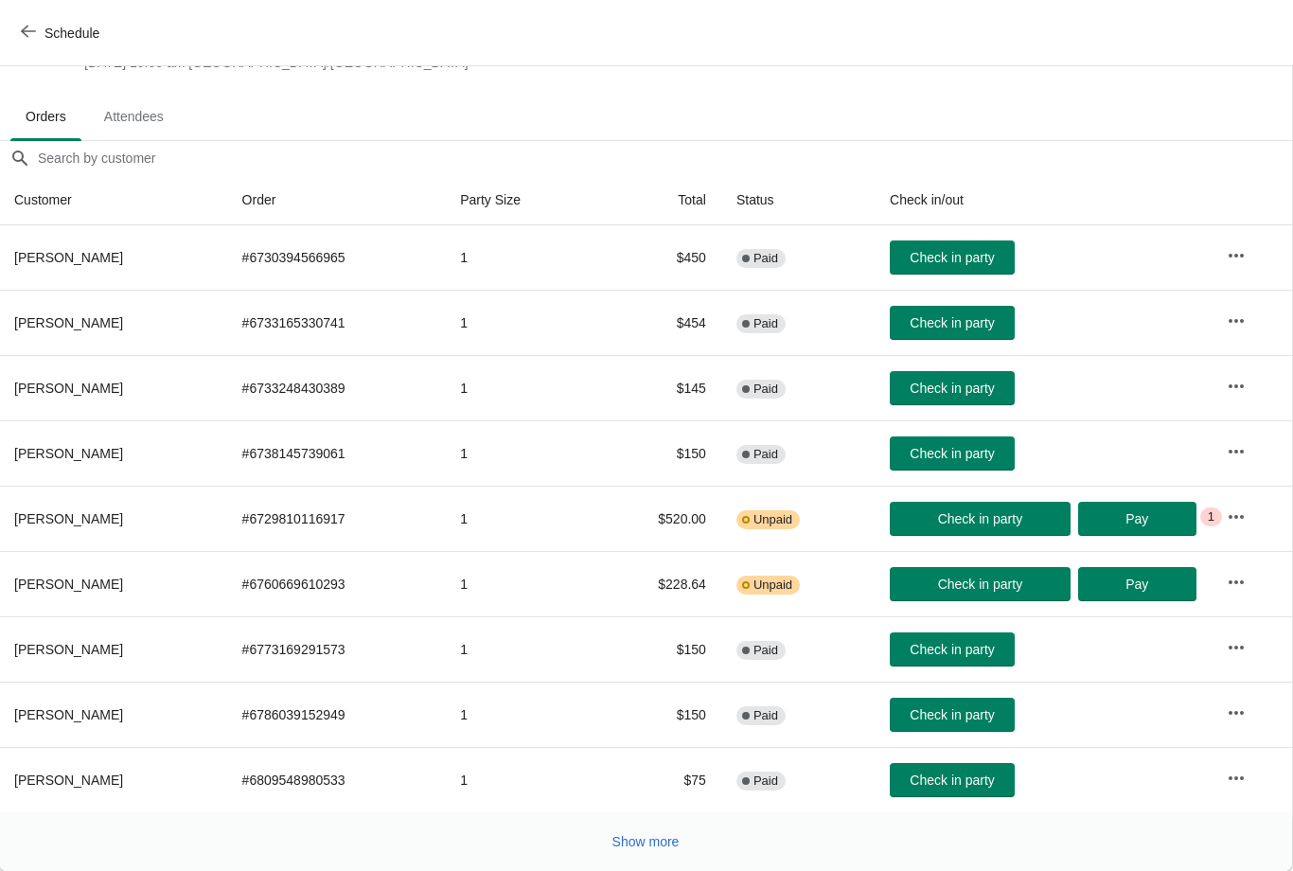
scroll to position [89, 1]
click at [687, 838] on button "Show more" at bounding box center [646, 842] width 82 height 34
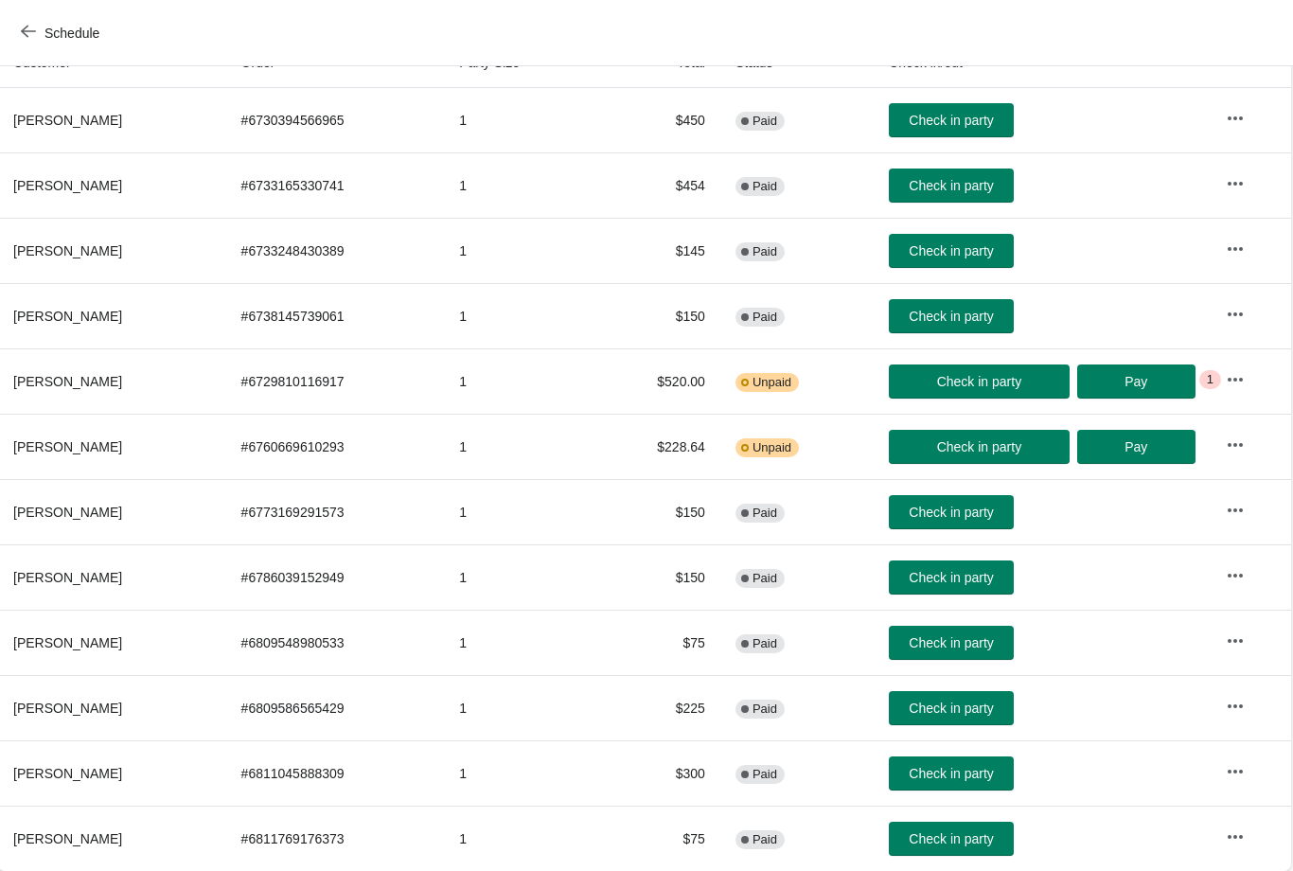
scroll to position [226, 1]
